Goal: Navigation & Orientation: Find specific page/section

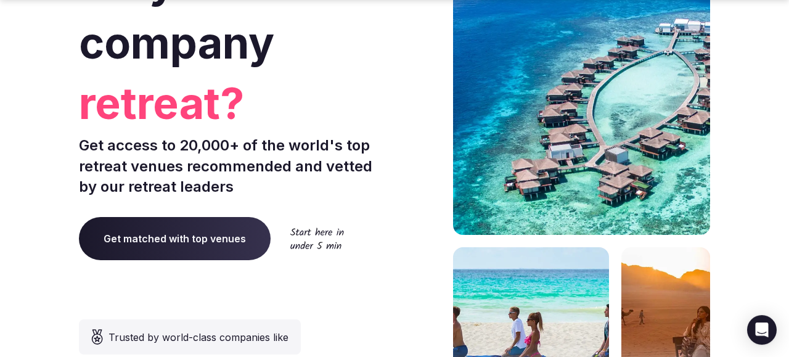
scroll to position [333, 0]
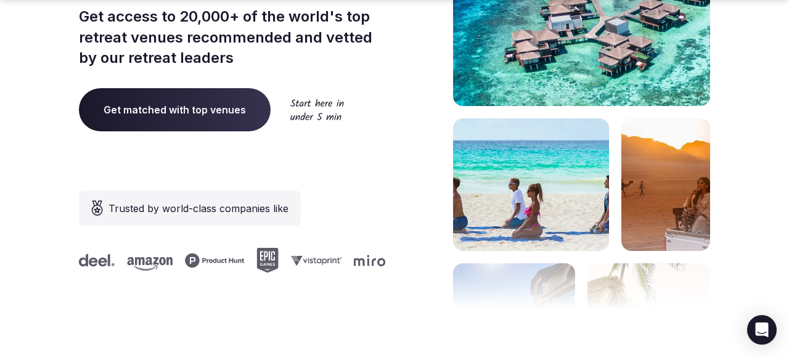
click at [200, 111] on span "Get matched with top venues" at bounding box center [175, 109] width 192 height 43
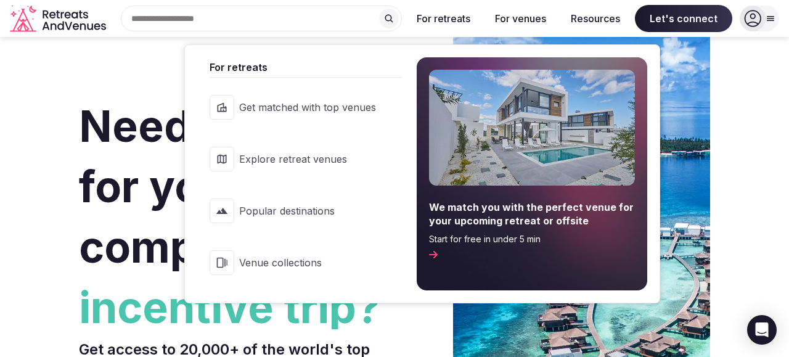
click at [257, 154] on span "Explore retreat venues" at bounding box center [307, 159] width 137 height 14
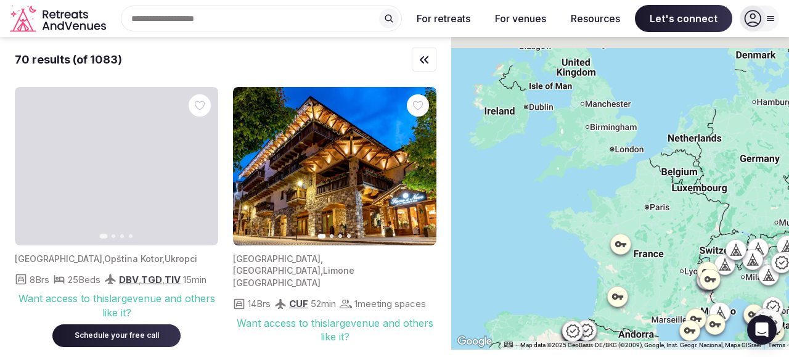
drag, startPoint x: 540, startPoint y: 138, endPoint x: 632, endPoint y: 271, distance: 161.7
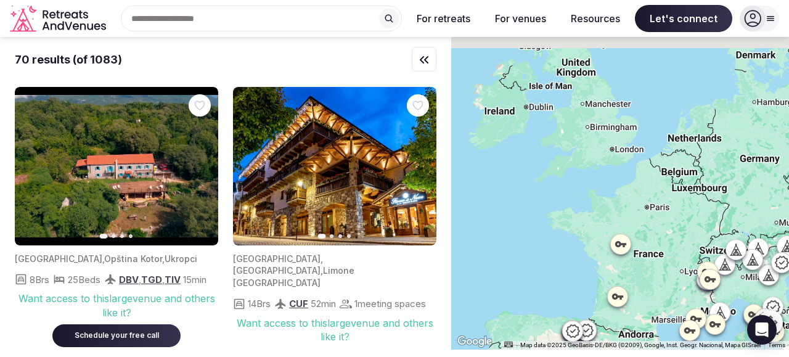
click at [678, 350] on div at bounding box center [620, 193] width 338 height 313
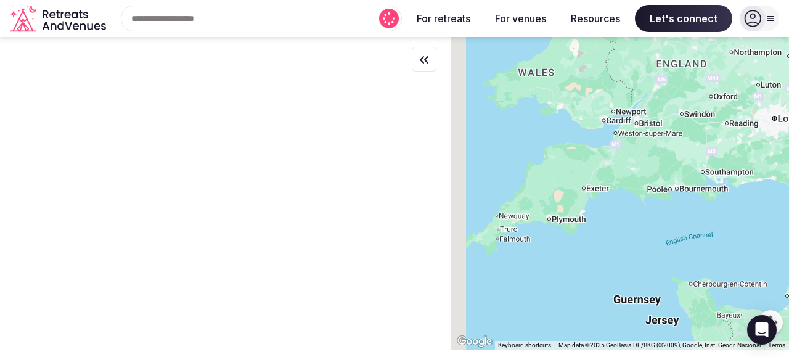
drag, startPoint x: 556, startPoint y: 133, endPoint x: 648, endPoint y: 228, distance: 132.2
click at [648, 228] on div at bounding box center [620, 193] width 338 height 313
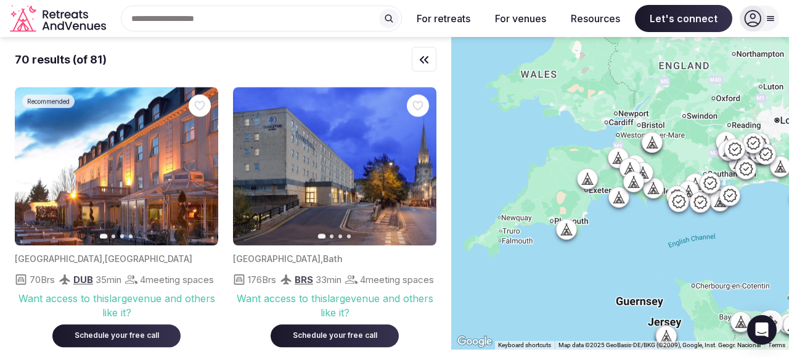
click at [611, 178] on div at bounding box center [620, 193] width 338 height 313
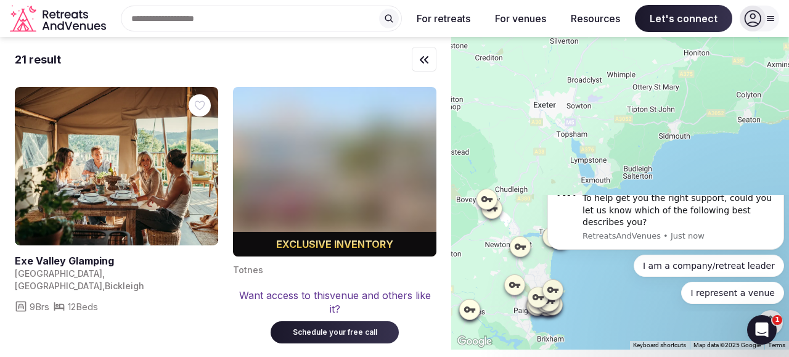
drag, startPoint x: 559, startPoint y: 202, endPoint x: 731, endPoint y: 118, distance: 191.7
click at [731, 118] on div at bounding box center [620, 193] width 338 height 313
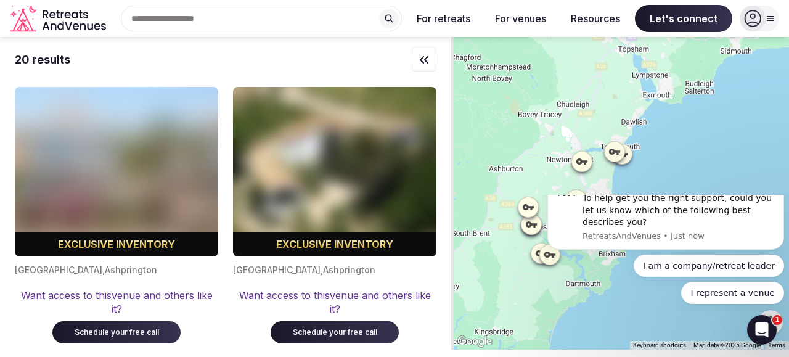
drag, startPoint x: 598, startPoint y: 186, endPoint x: 659, endPoint y: 102, distance: 103.2
click at [660, 102] on div at bounding box center [620, 193] width 338 height 313
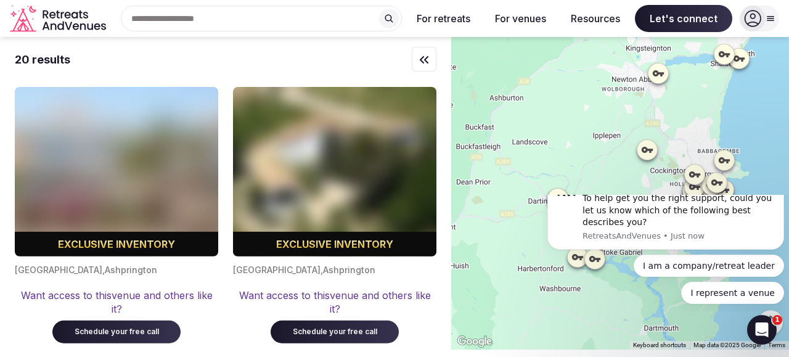
drag, startPoint x: 609, startPoint y: 166, endPoint x: 712, endPoint y: 93, distance: 126.1
click at [712, 93] on div at bounding box center [620, 193] width 338 height 313
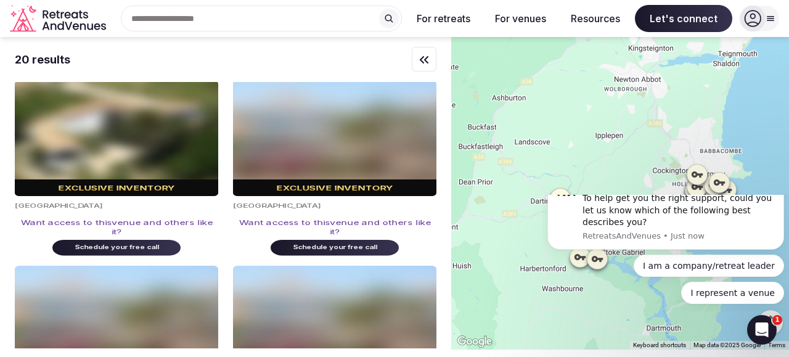
click at [554, 197] on html "Hello 👋 How can I assist you [DATE]? To help get you the right support, could y…" at bounding box center [666, 197] width 247 height 5
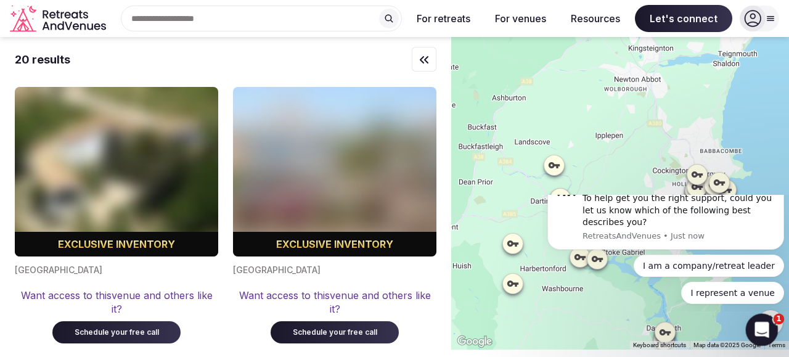
click at [759, 322] on icon "Open Intercom Messenger" at bounding box center [761, 328] width 20 height 20
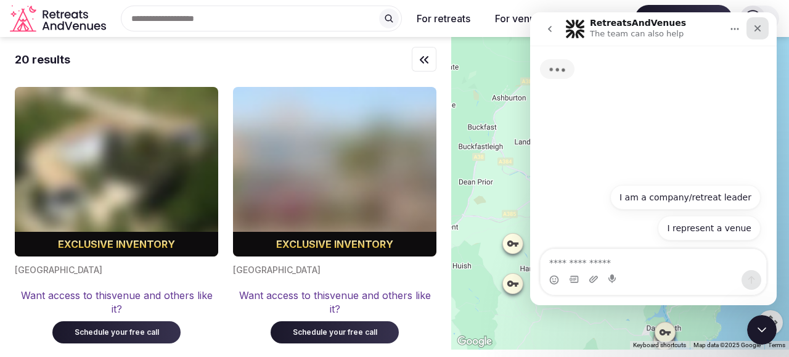
click at [762, 26] on icon "Close" at bounding box center [758, 28] width 10 height 10
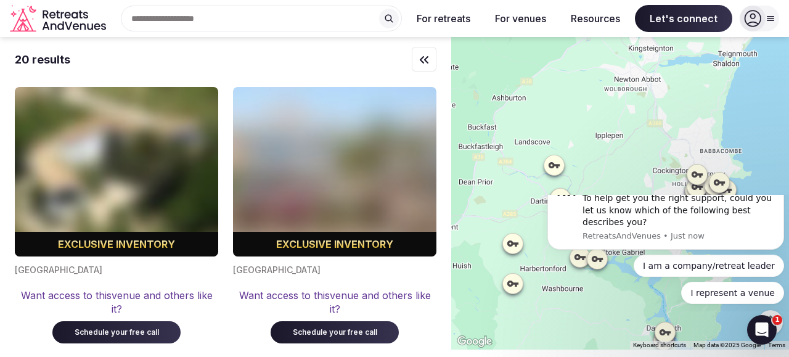
click at [557, 200] on html "Hello 👋 How can I assist you [DATE]? To help get you the right support, could y…" at bounding box center [666, 197] width 247 height 5
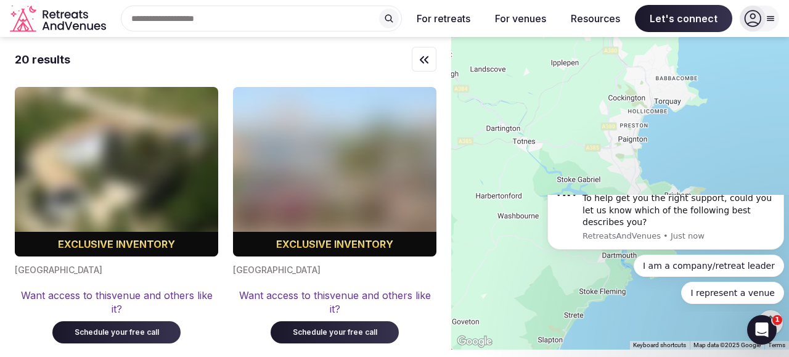
drag, startPoint x: 632, startPoint y: 170, endPoint x: 587, endPoint y: 98, distance: 84.2
click at [588, 97] on div at bounding box center [620, 193] width 338 height 313
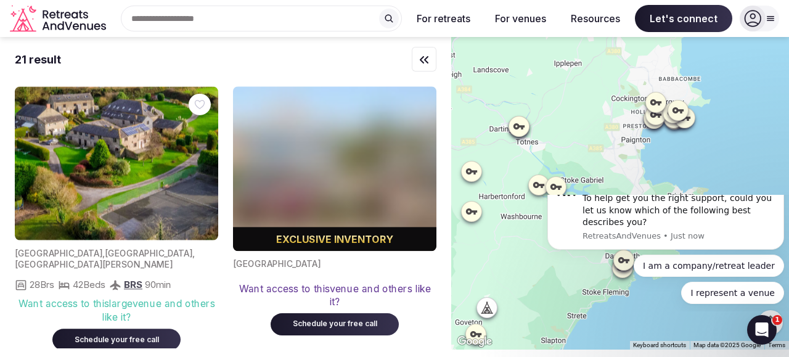
click at [517, 131] on icon at bounding box center [519, 126] width 12 height 12
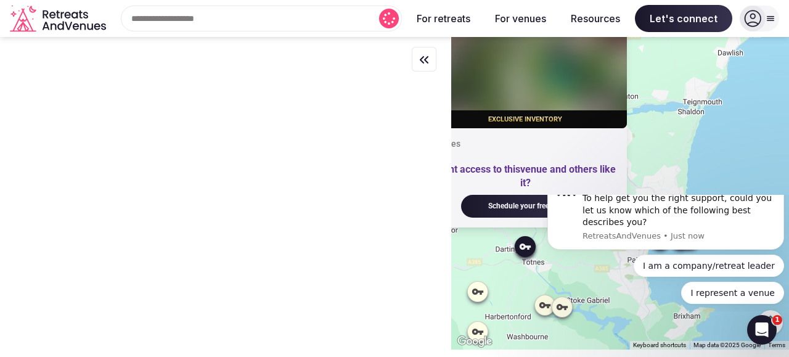
drag, startPoint x: 604, startPoint y: 156, endPoint x: 593, endPoint y: 244, distance: 88.9
click at [593, 244] on div "Exclusive inventory [PERSON_NAME] Want access to this venue and others like it?…" at bounding box center [620, 193] width 338 height 313
